Goal: Task Accomplishment & Management: Use online tool/utility

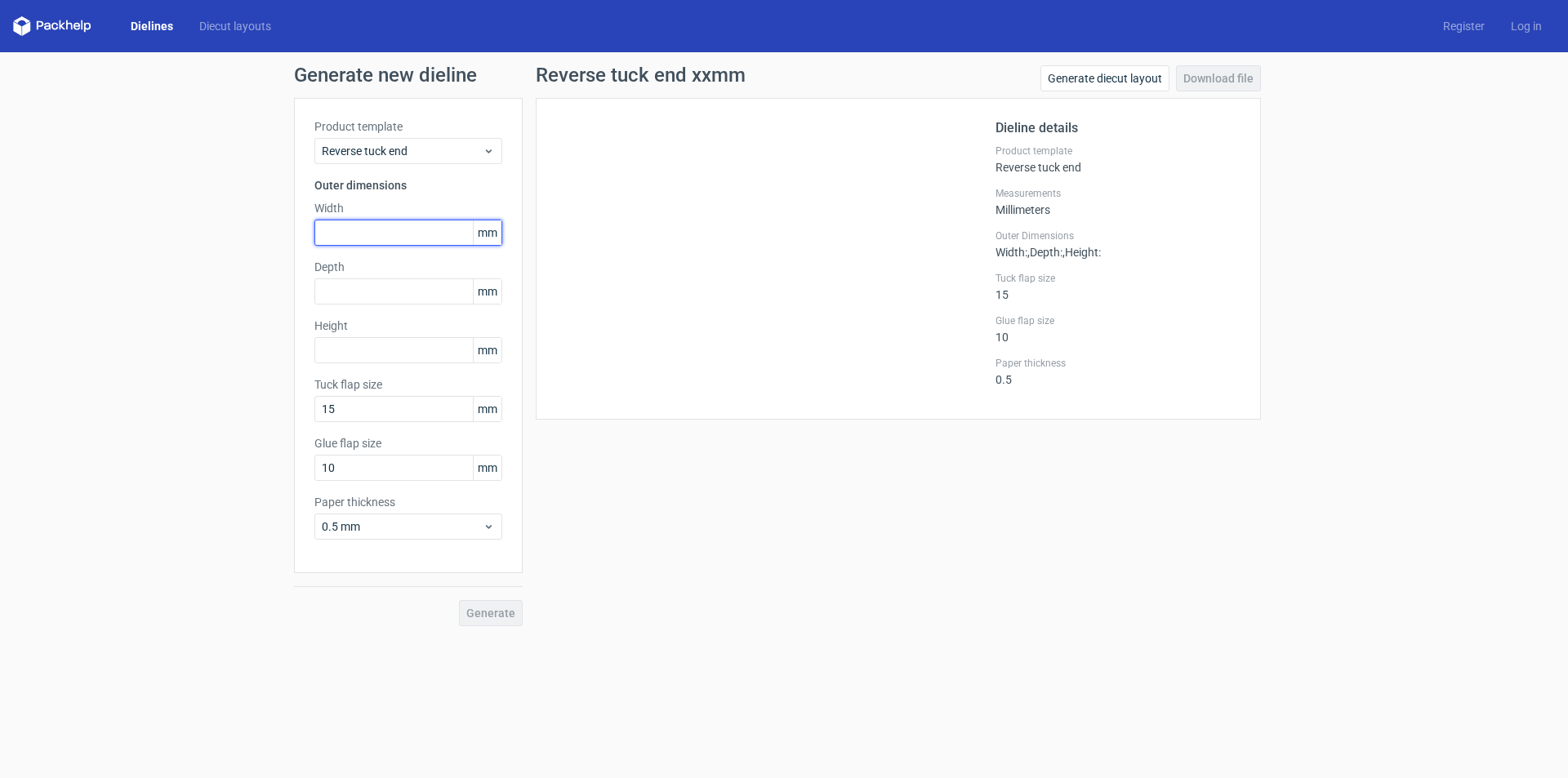
click at [374, 234] on input "text" at bounding box center [408, 232] width 188 height 26
type input "68"
type input "190"
click at [459, 600] on button "Generate" at bounding box center [490, 613] width 64 height 26
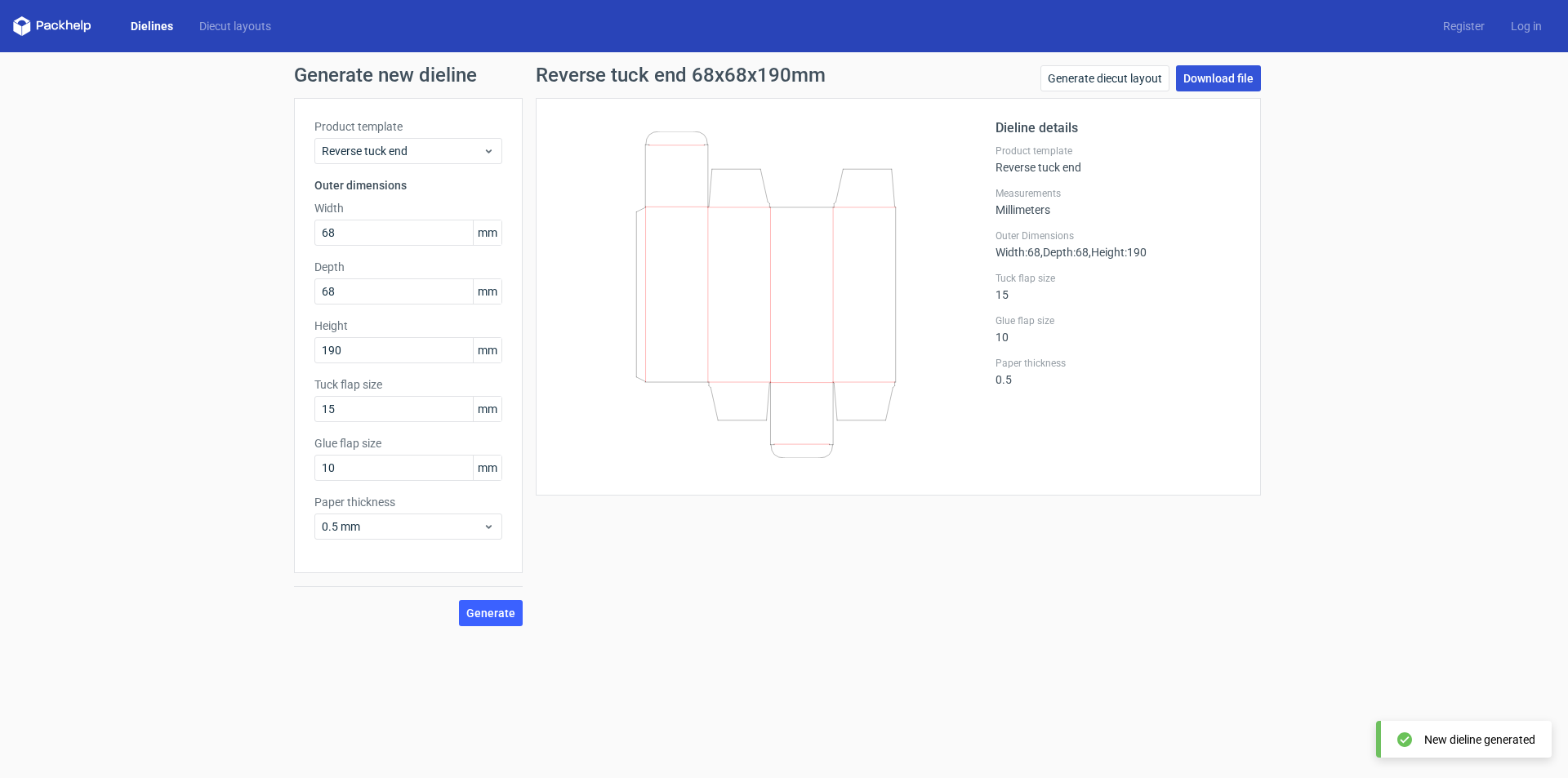
click at [1206, 78] on link "Download file" at bounding box center [1219, 78] width 85 height 26
click at [1131, 542] on div "Reverse tuck end 68x68x190mm Generate diecut layout Download file Dieline detai…" at bounding box center [898, 346] width 751 height 561
